Goal: Information Seeking & Learning: Learn about a topic

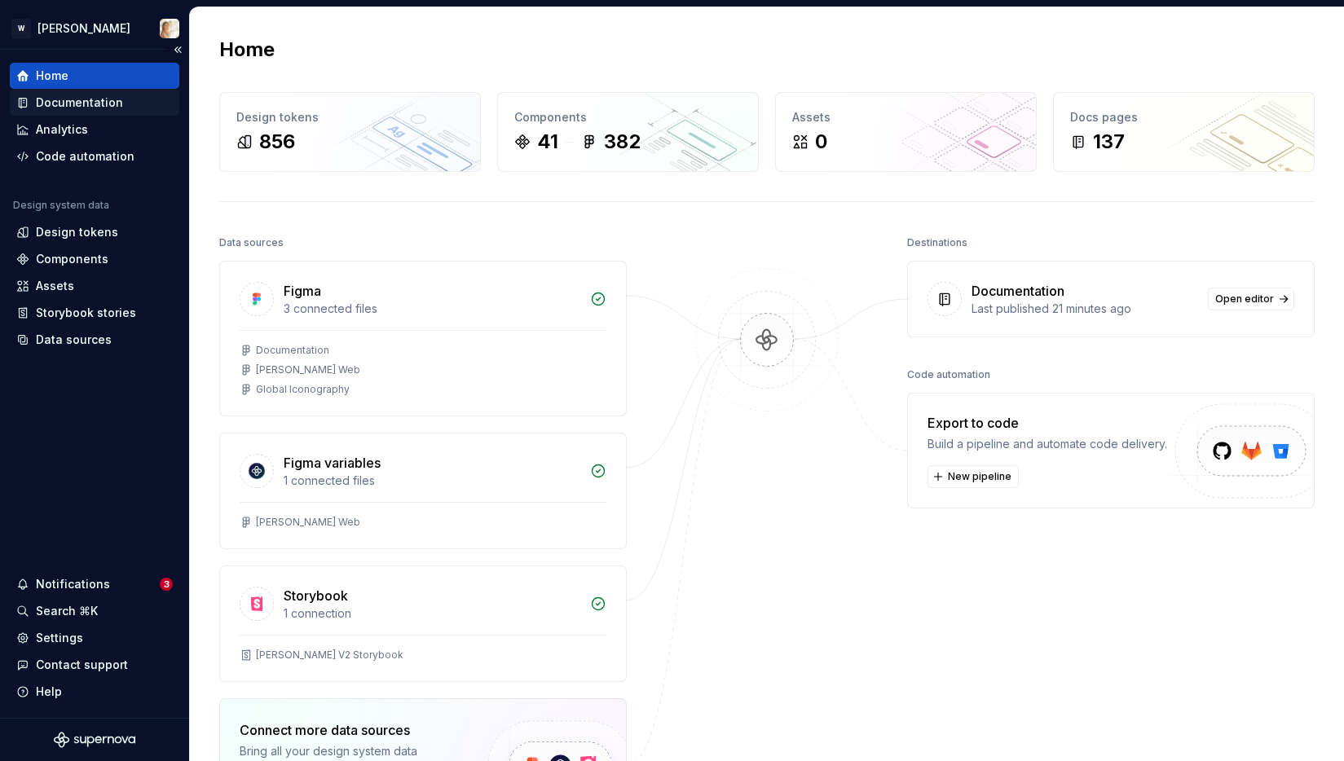
click at [111, 106] on div "Documentation" at bounding box center [79, 103] width 87 height 16
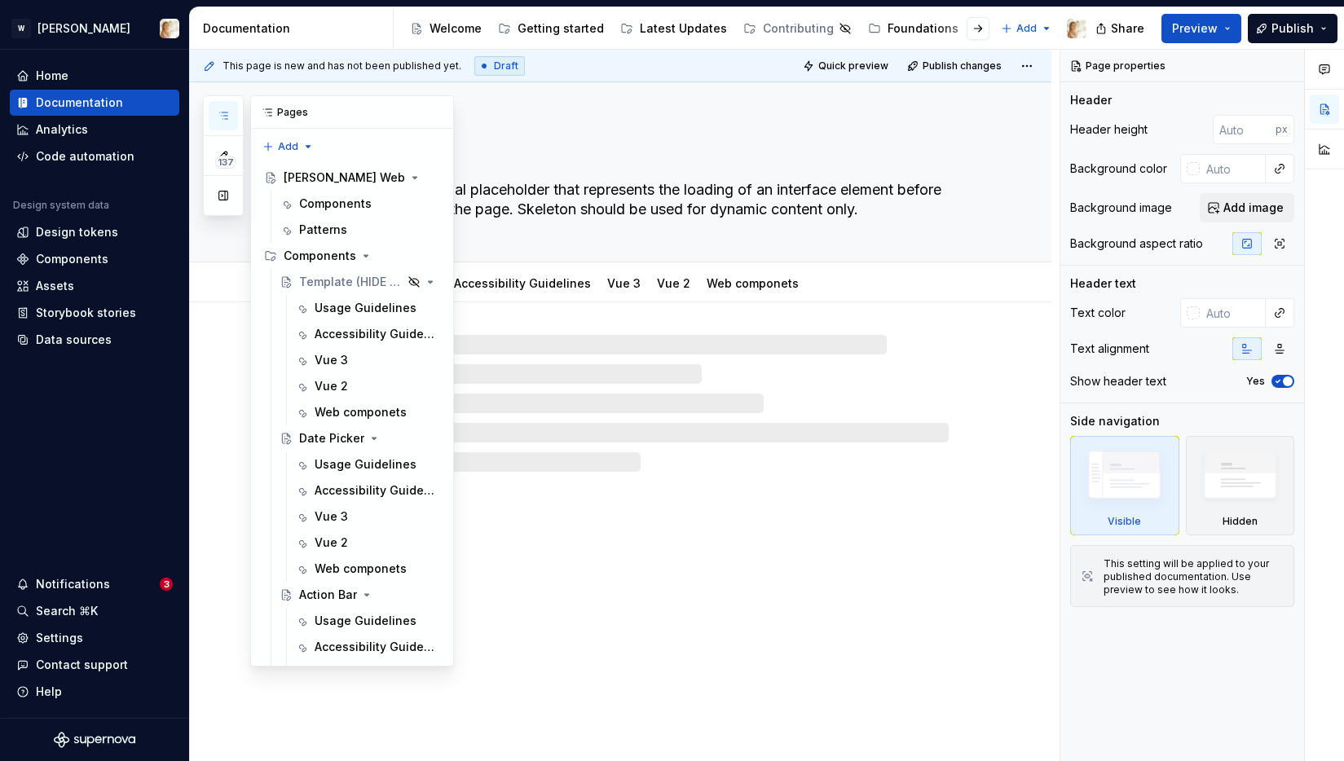
click at [227, 122] on button "button" at bounding box center [223, 115] width 29 height 29
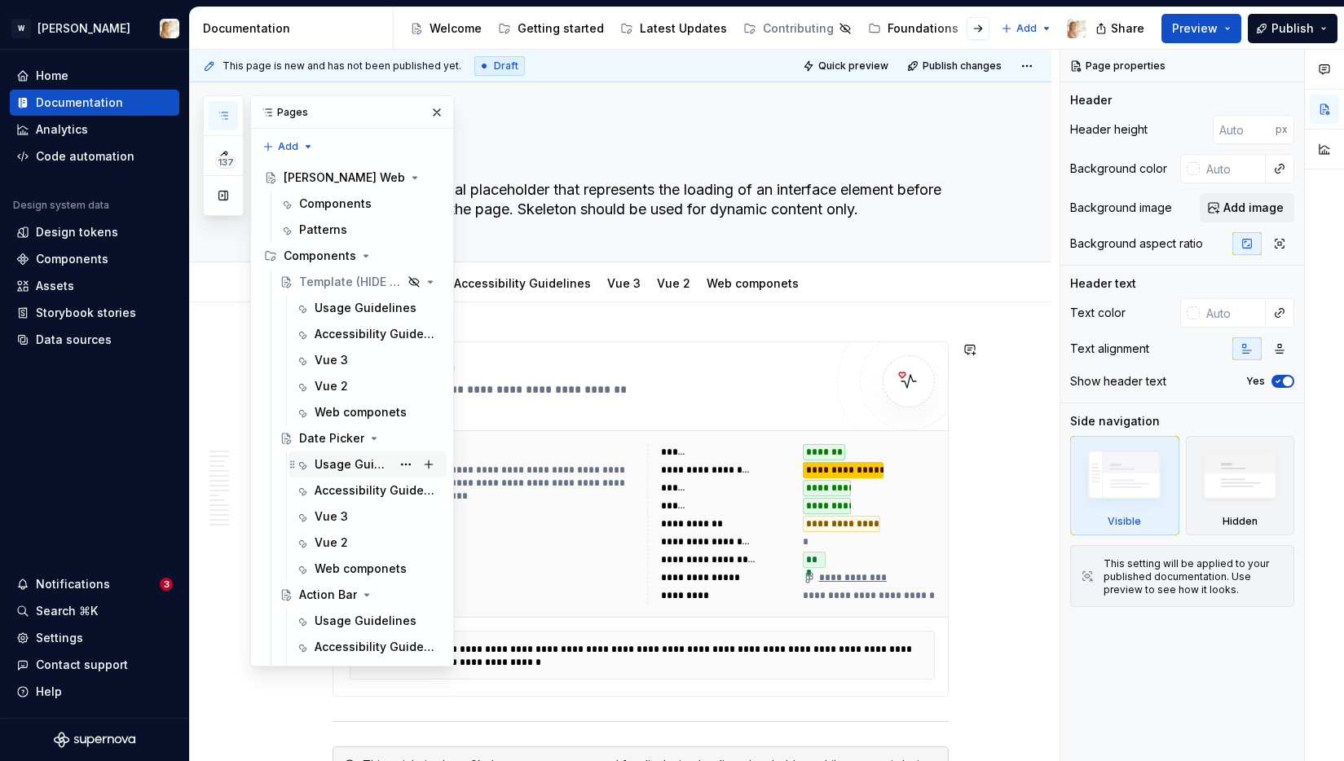
click at [346, 461] on div "Usage Guidelines" at bounding box center [353, 464] width 77 height 16
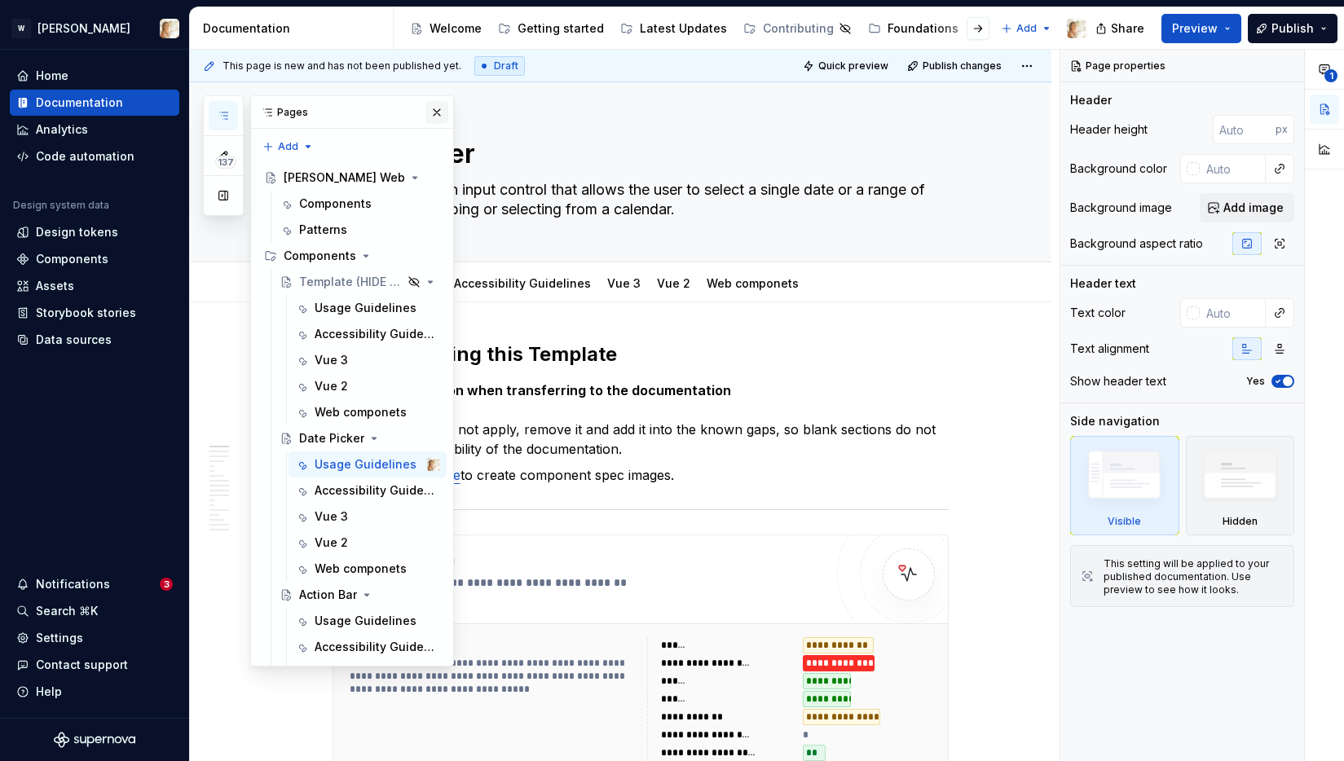
click at [430, 105] on button "button" at bounding box center [436, 112] width 23 height 23
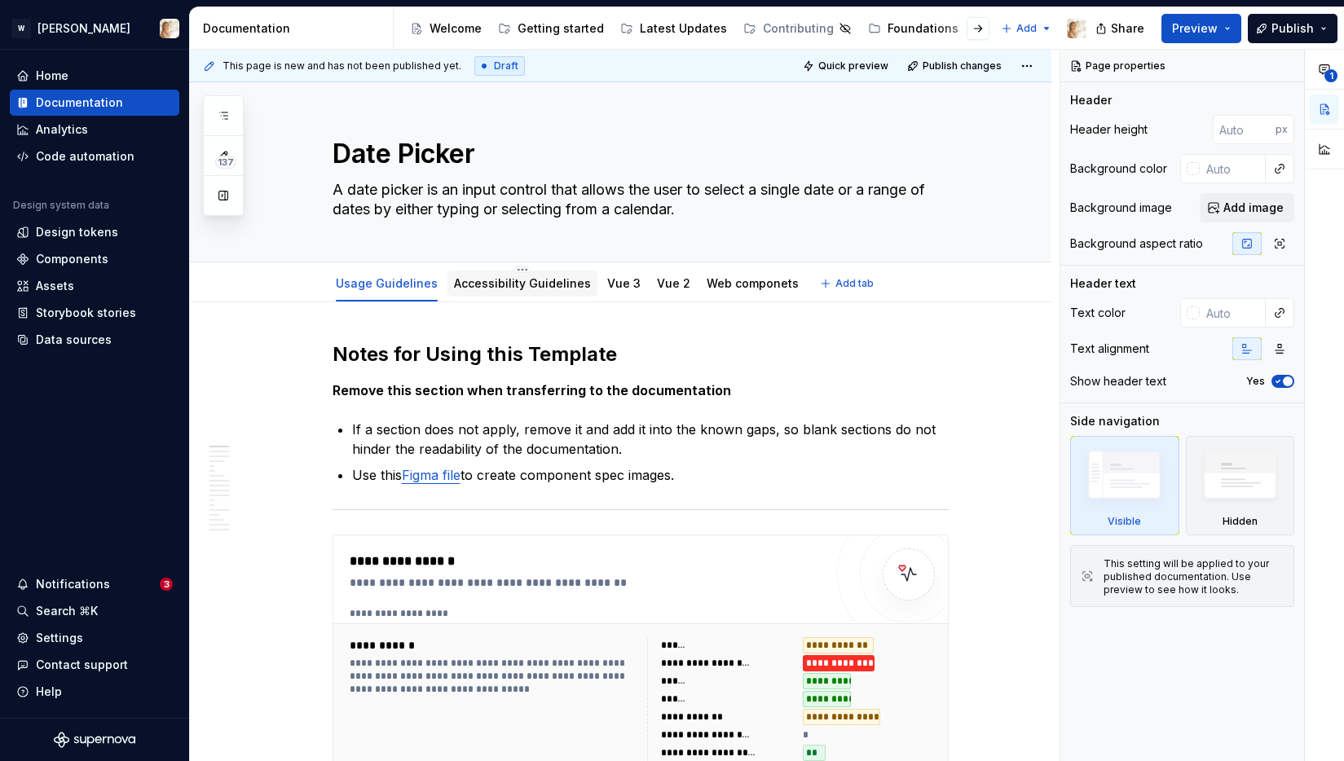
click at [529, 283] on link "Accessibility Guidelines" at bounding box center [522, 283] width 137 height 14
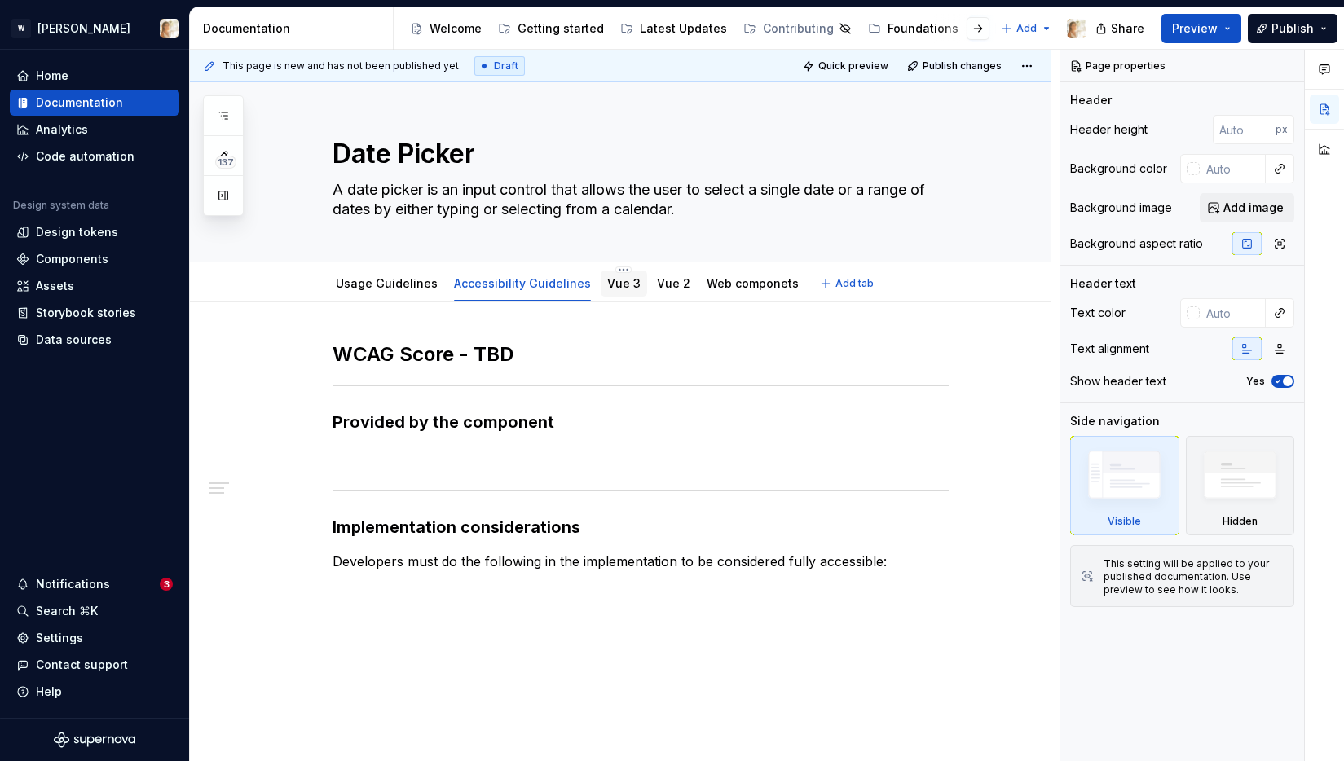
click at [607, 283] on link "Vue 3" at bounding box center [623, 283] width 33 height 14
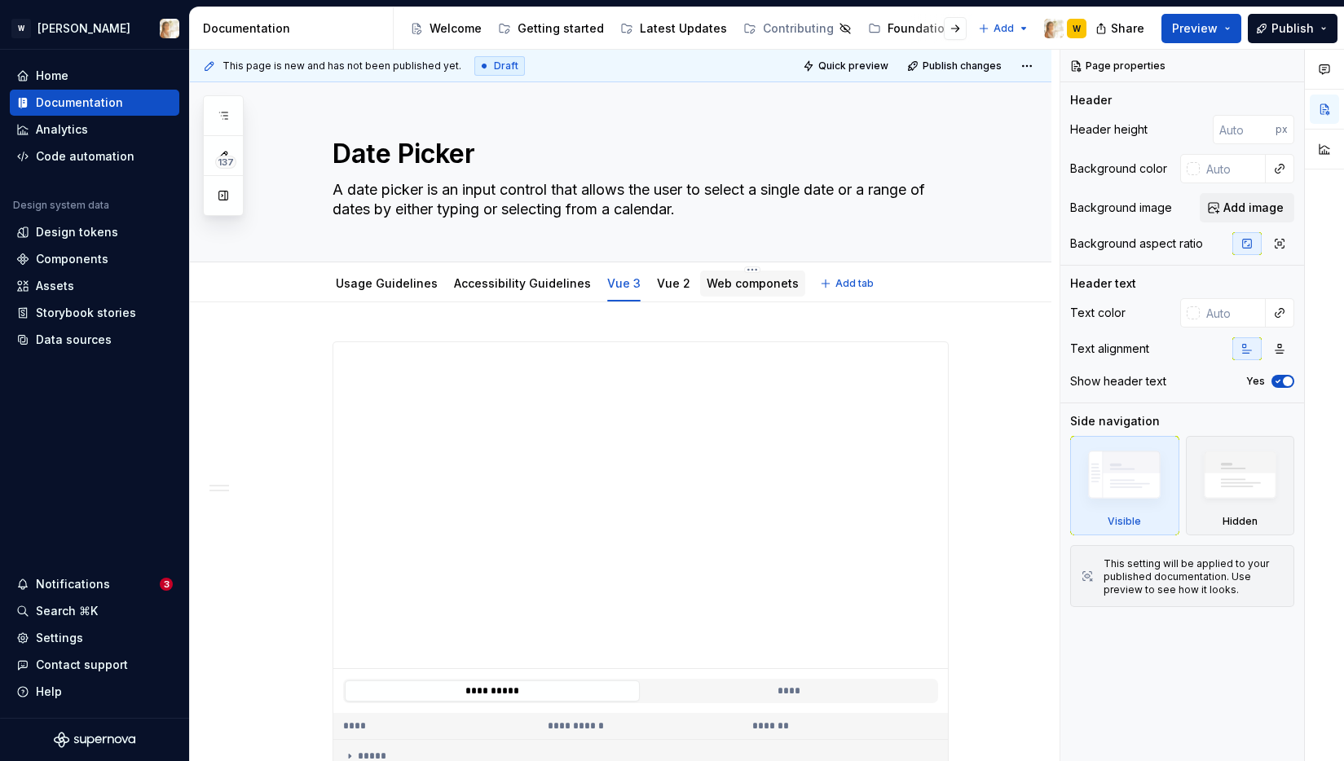
click at [708, 283] on link "Web componets" at bounding box center [753, 283] width 92 height 14
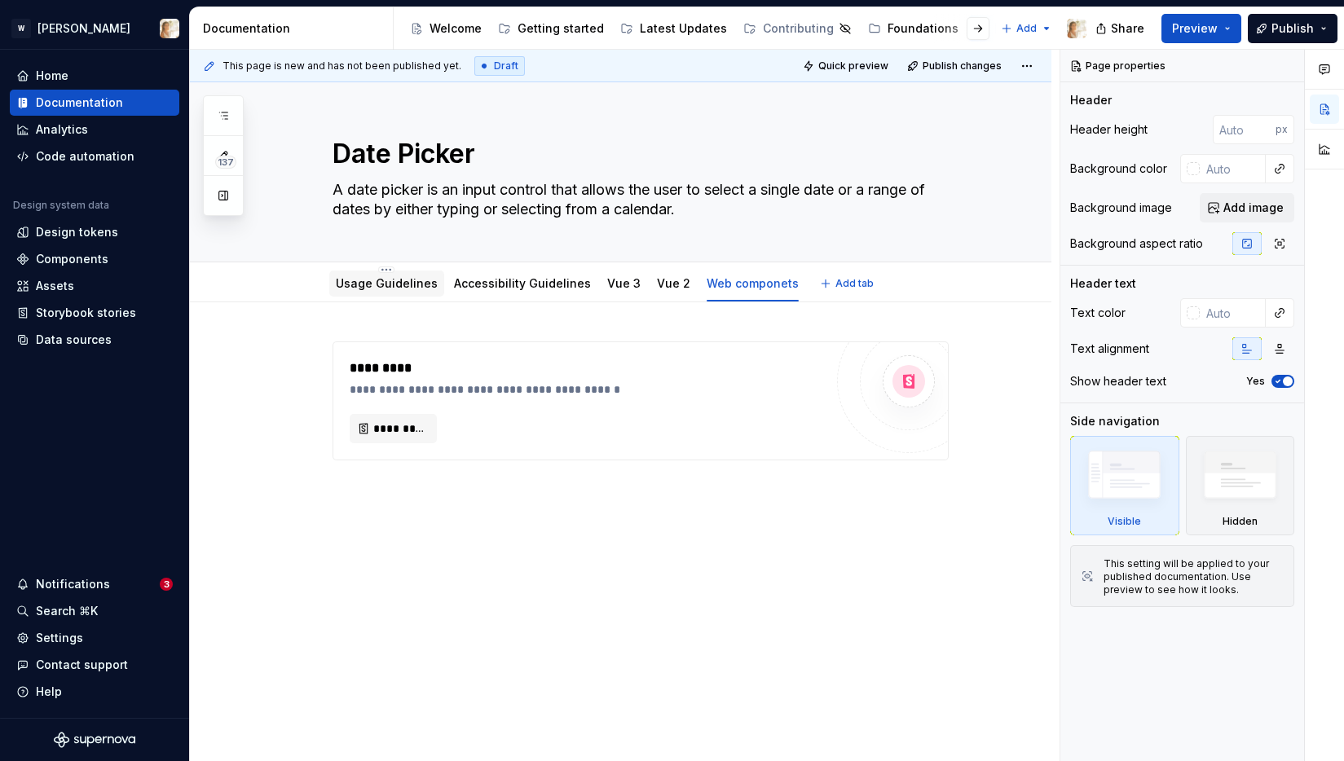
click at [375, 285] on link "Usage Guidelines" at bounding box center [387, 283] width 102 height 14
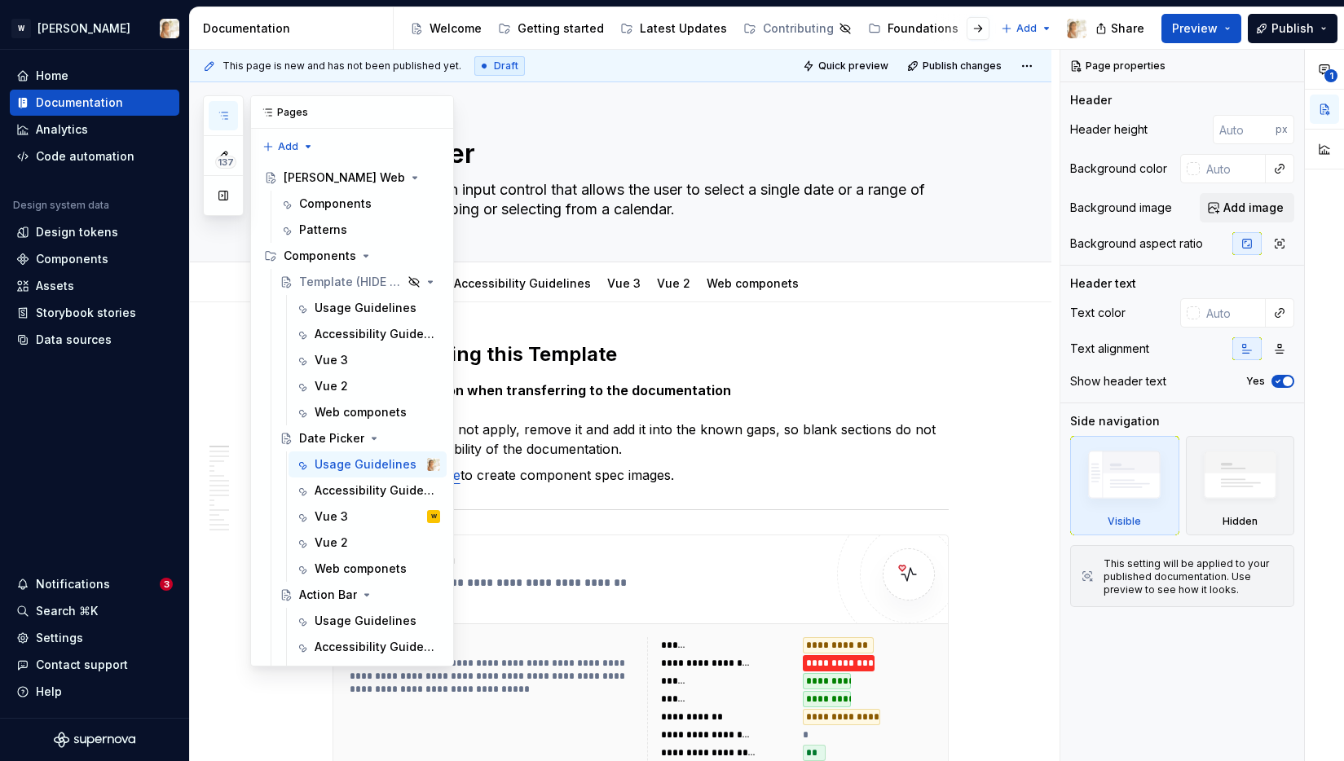
click at [230, 111] on button "button" at bounding box center [223, 115] width 29 height 29
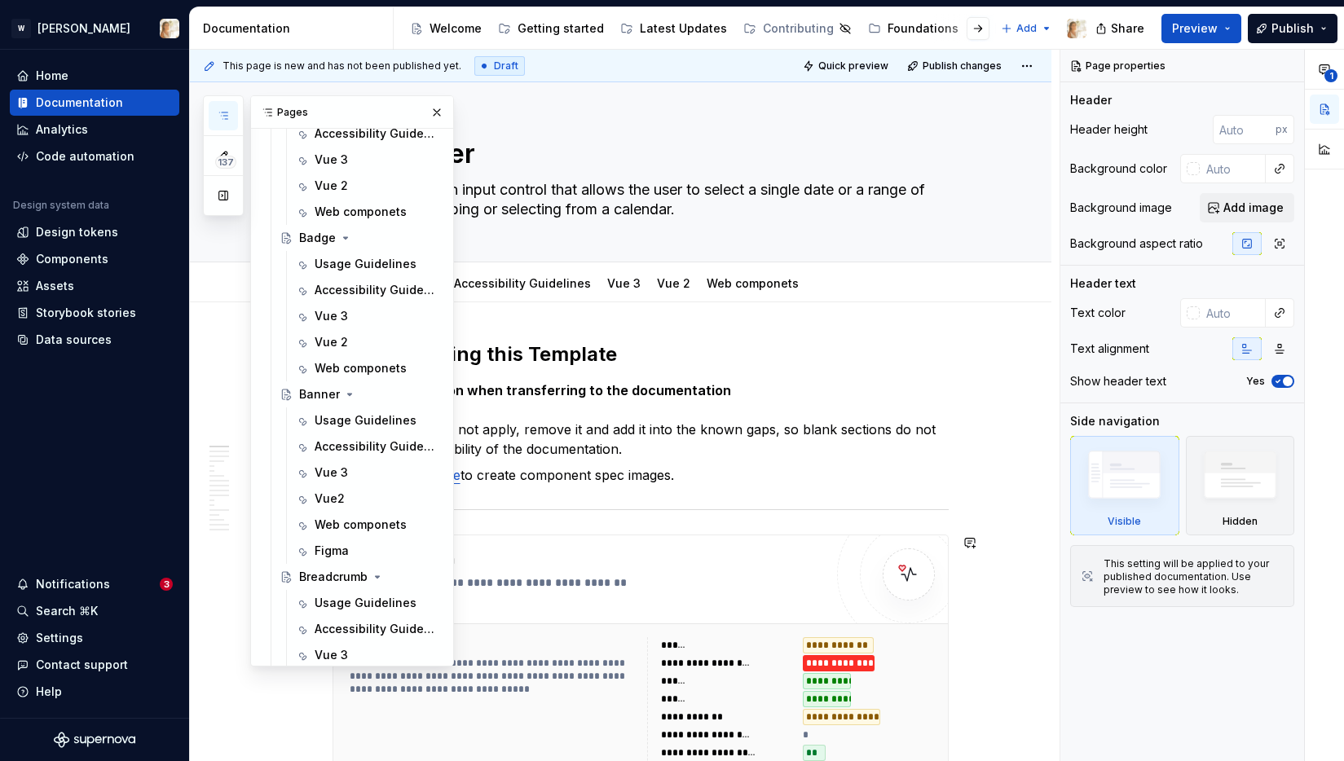
scroll to position [751, 0]
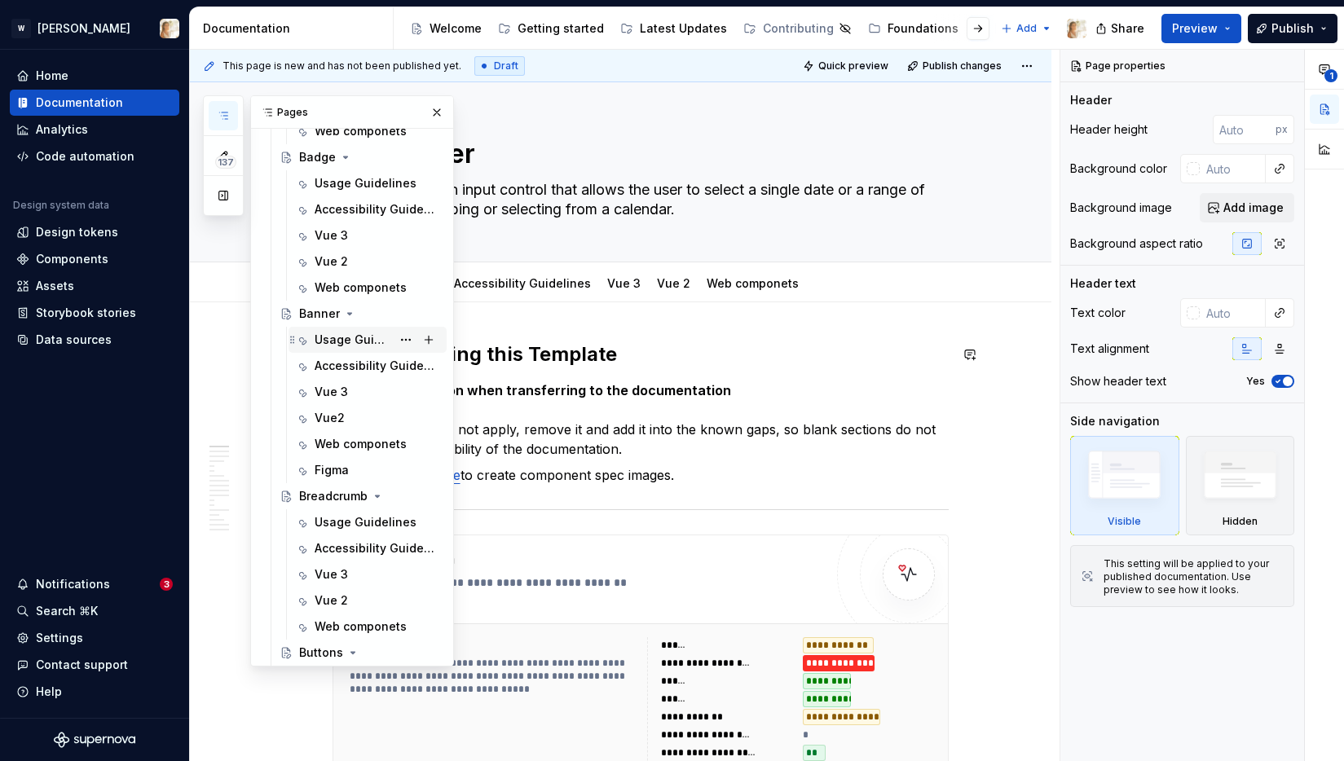
click at [342, 342] on div "Usage Guidelines" at bounding box center [353, 340] width 77 height 16
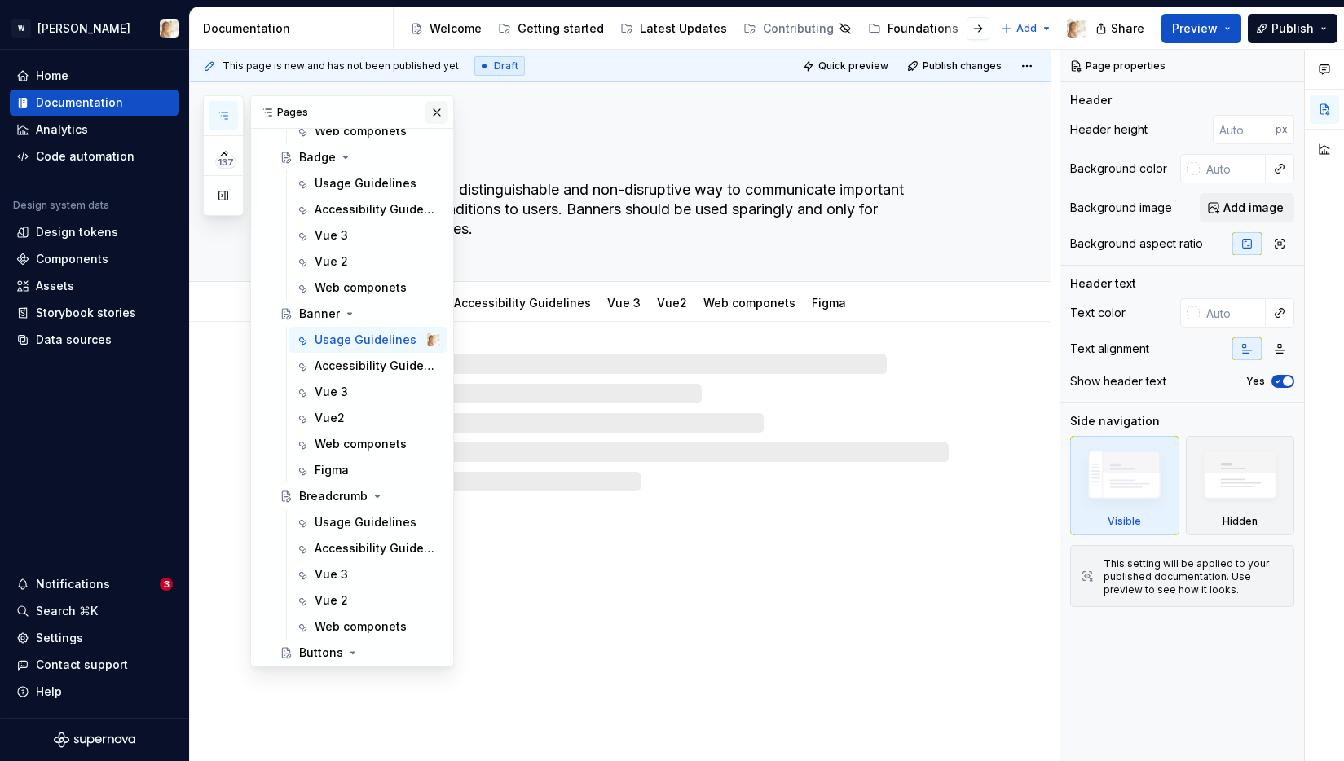
click at [433, 111] on button "button" at bounding box center [436, 112] width 23 height 23
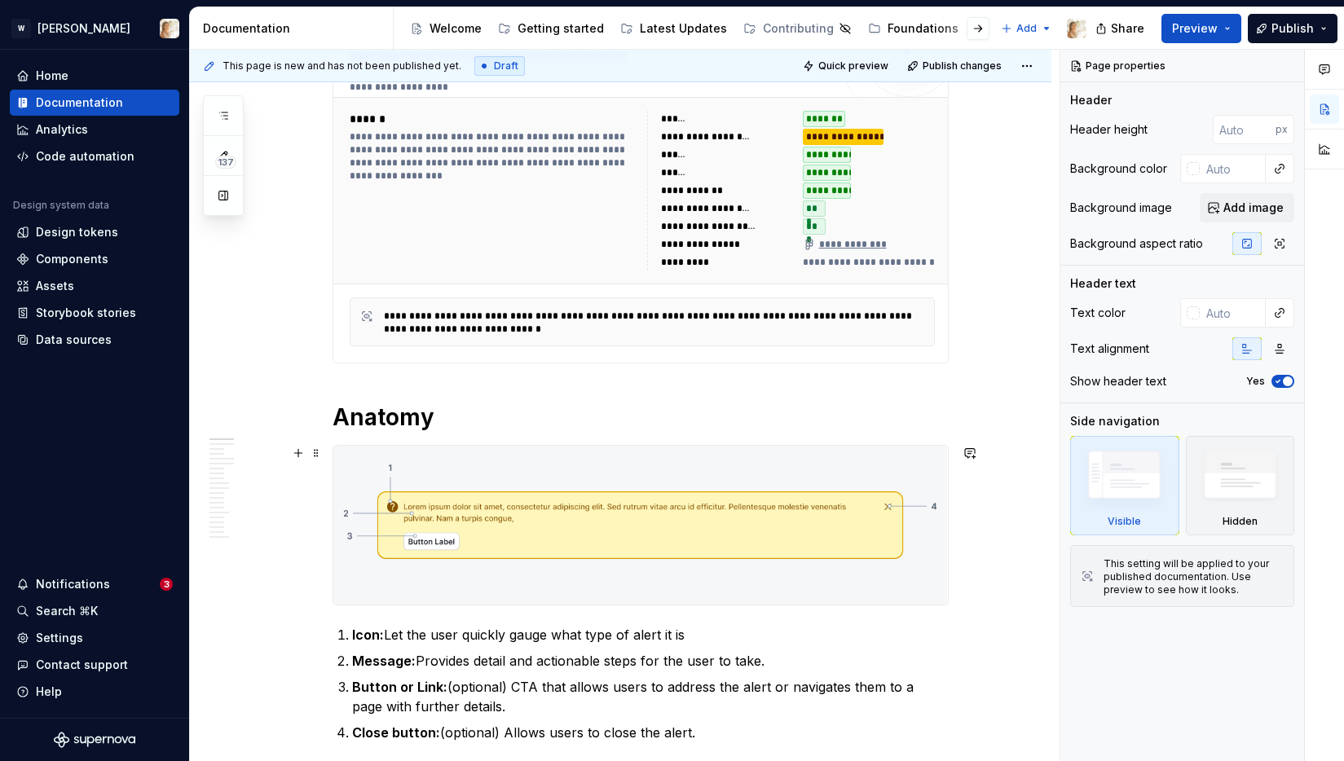
scroll to position [289, 0]
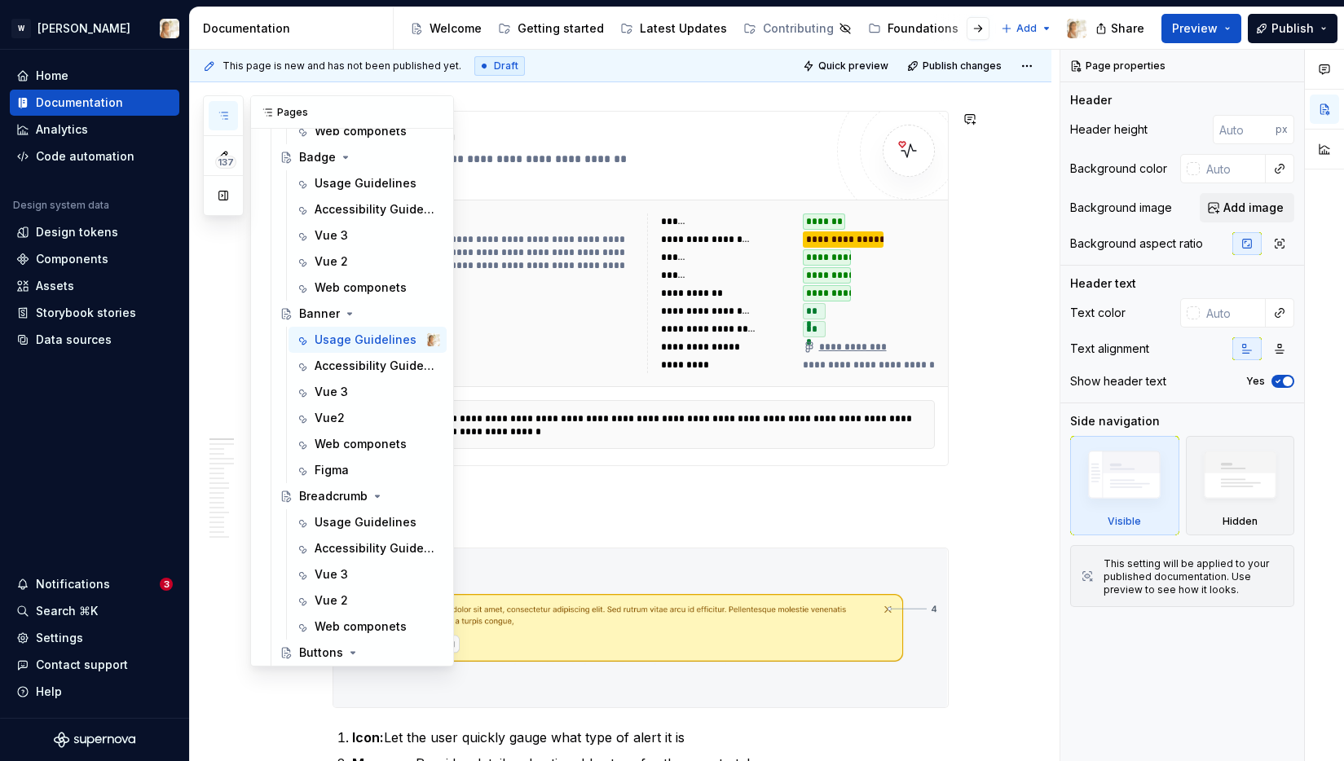
click at [220, 108] on button "button" at bounding box center [223, 115] width 29 height 29
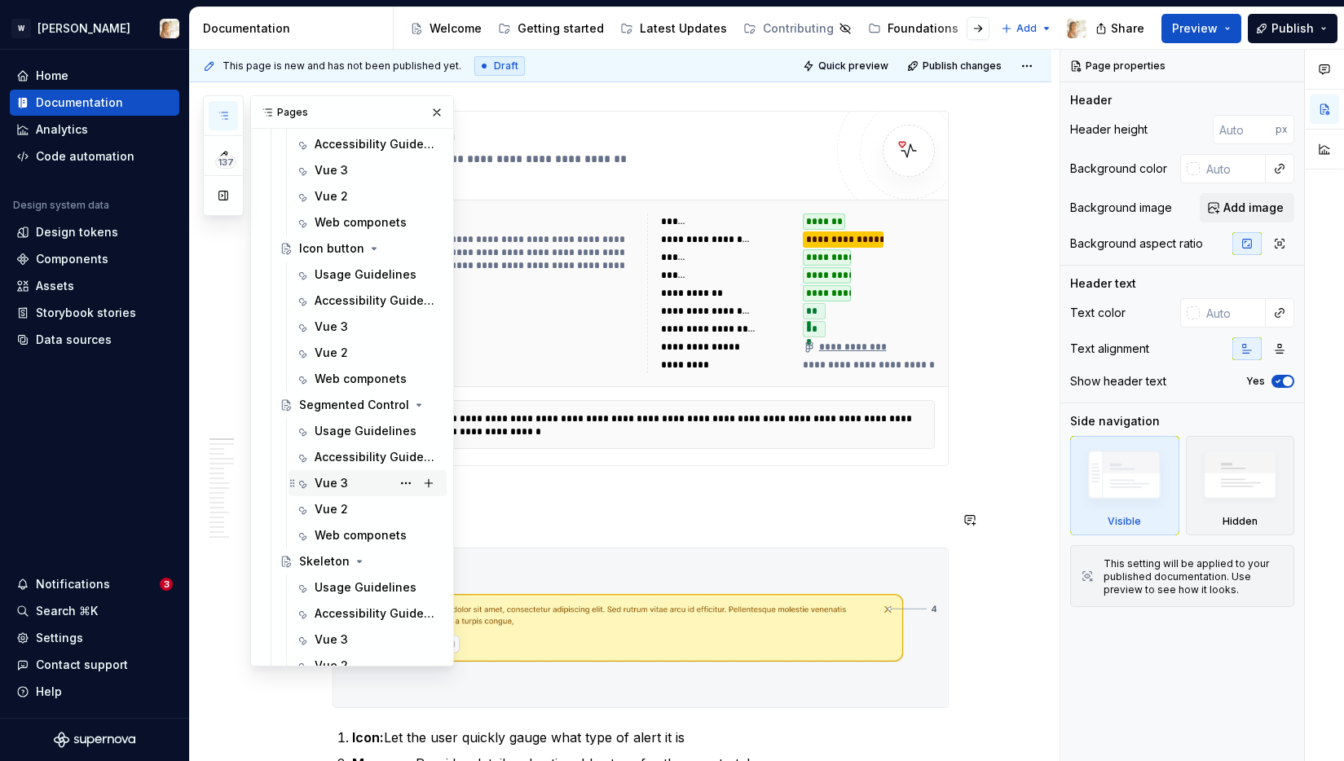
scroll to position [2566, 0]
click at [344, 584] on div "Usage Guidelines" at bounding box center [353, 585] width 77 height 16
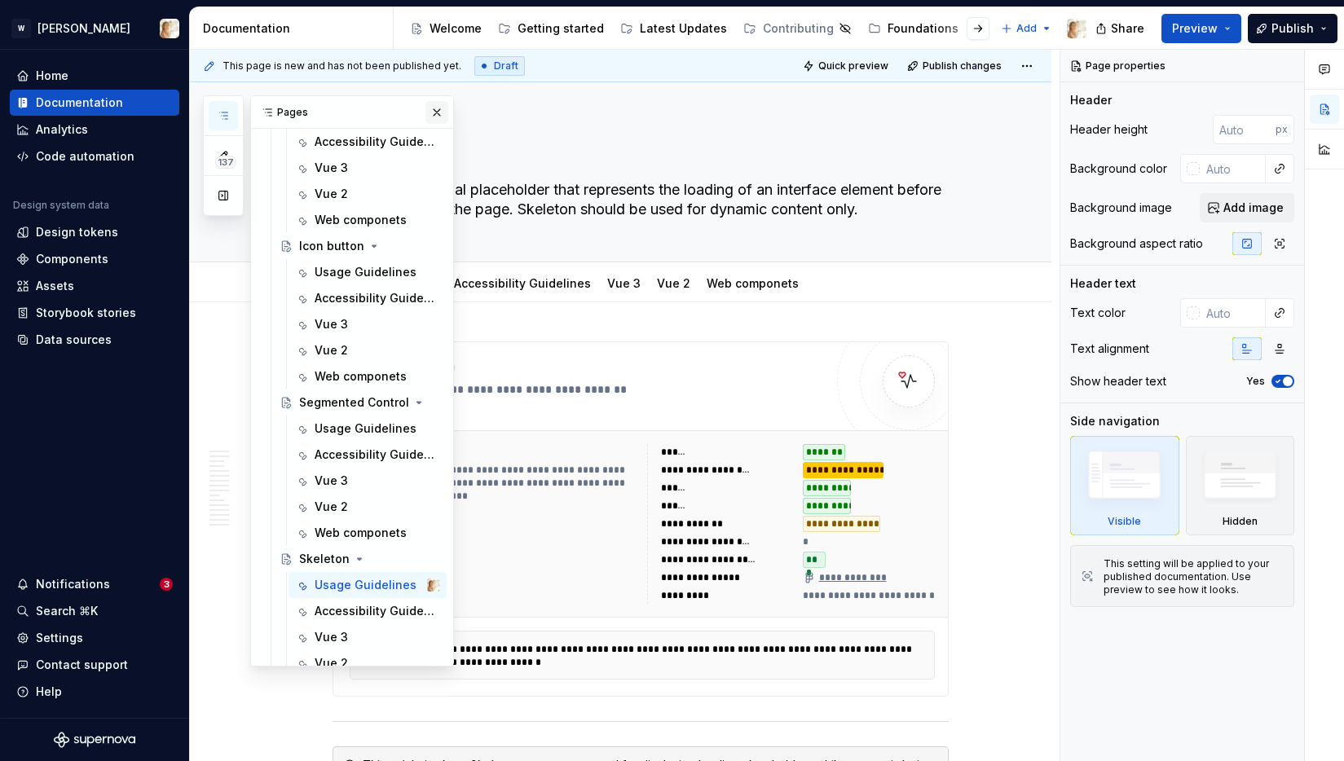
click at [433, 111] on button "button" at bounding box center [436, 112] width 23 height 23
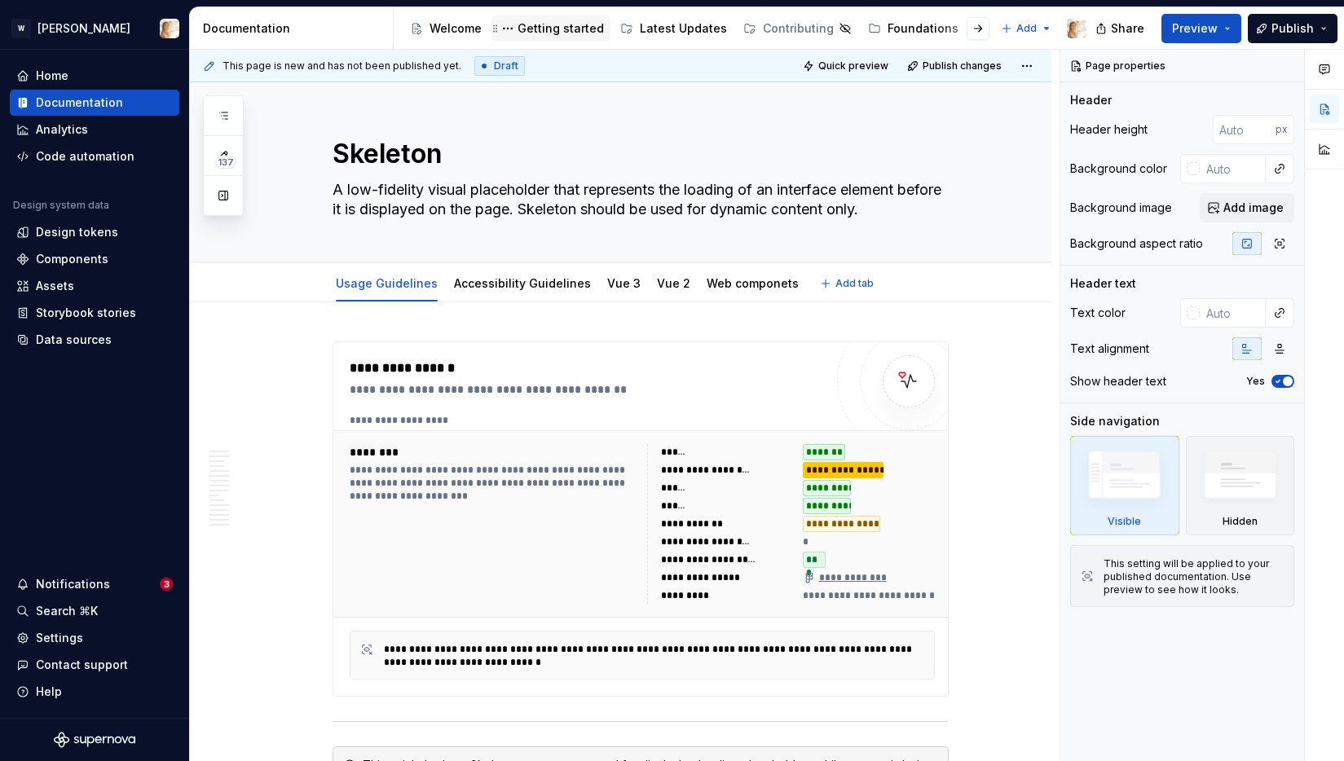
type textarea "*"
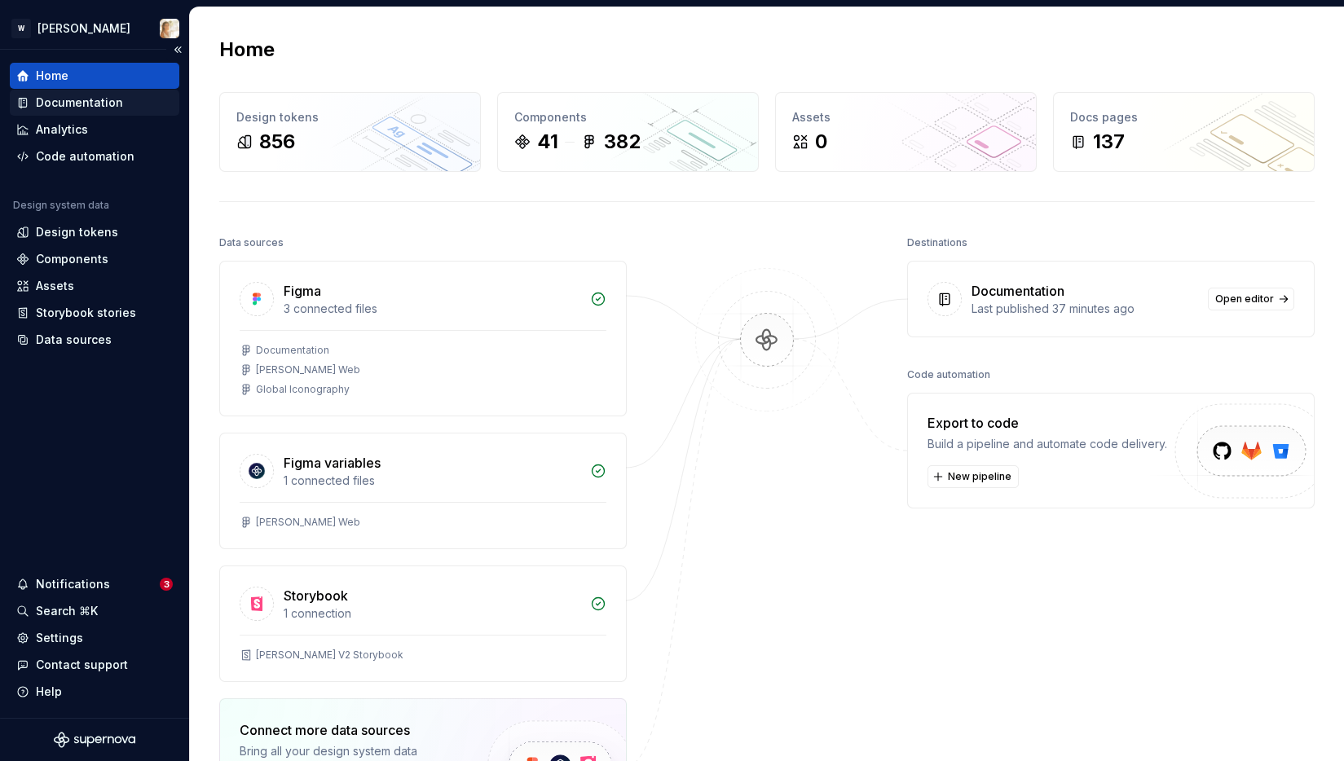
click at [127, 101] on div "Documentation" at bounding box center [94, 103] width 156 height 16
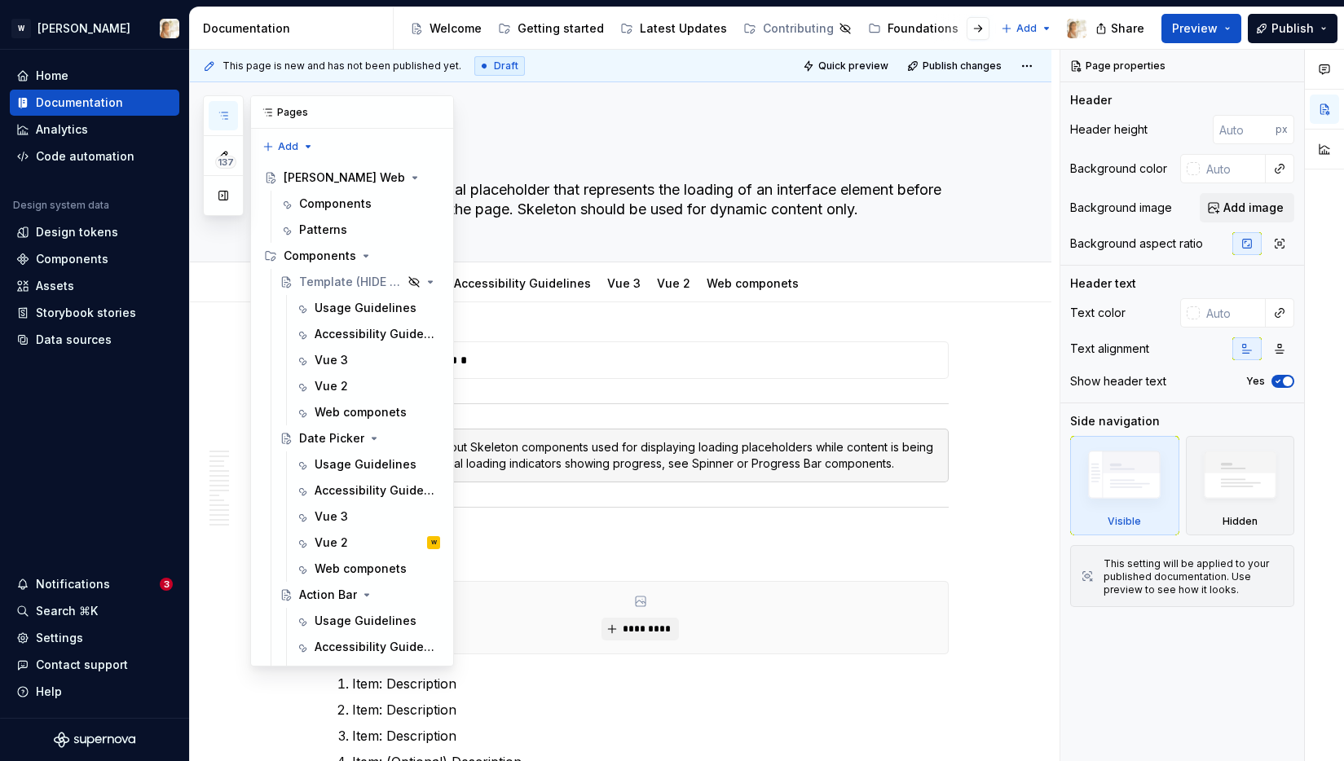
click at [230, 112] on button "button" at bounding box center [223, 115] width 29 height 29
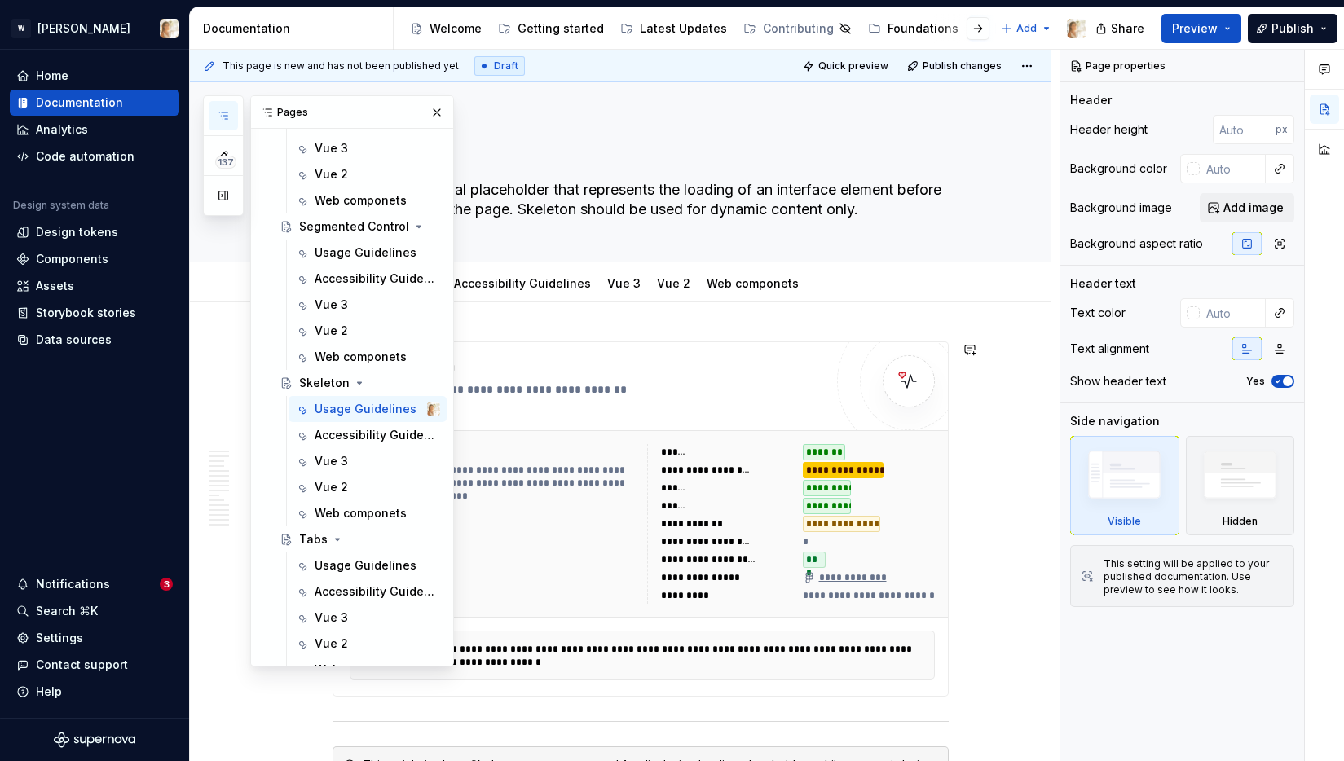
scroll to position [2893, 0]
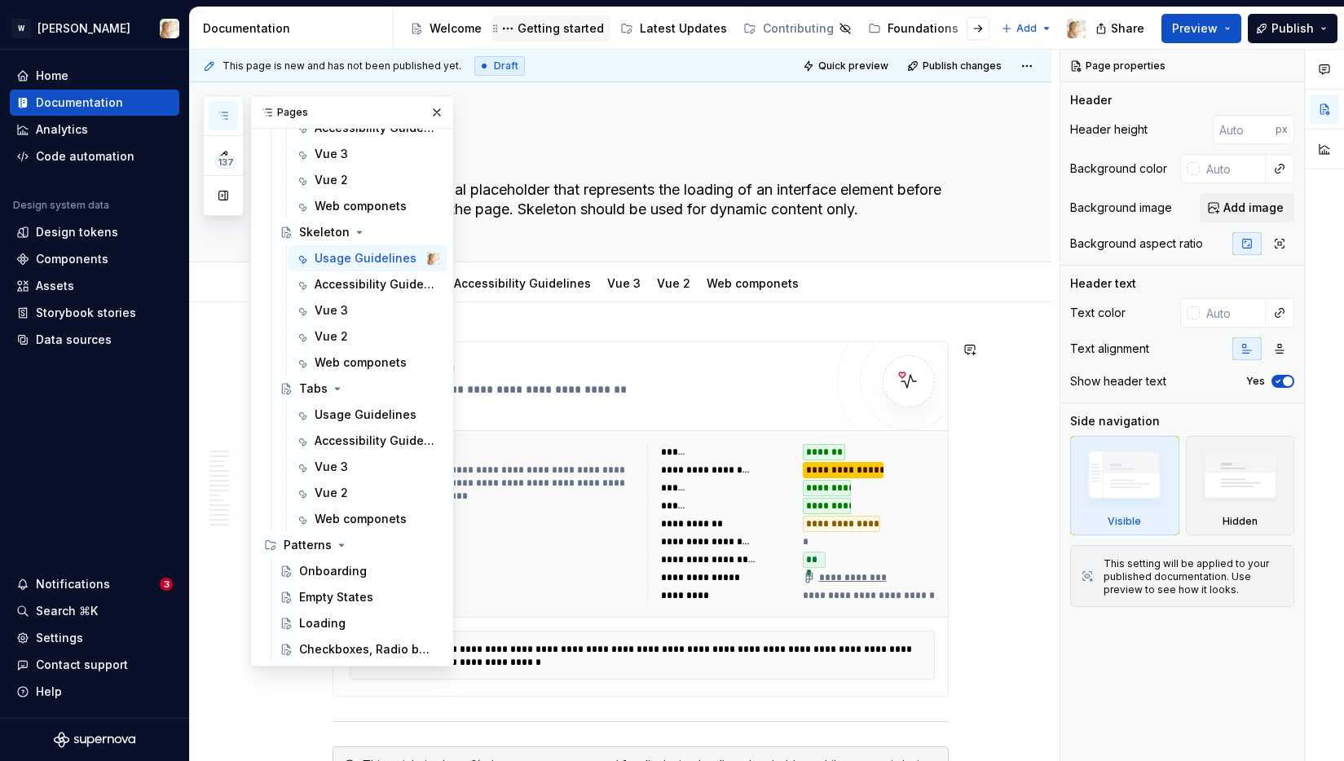
type textarea "*"
